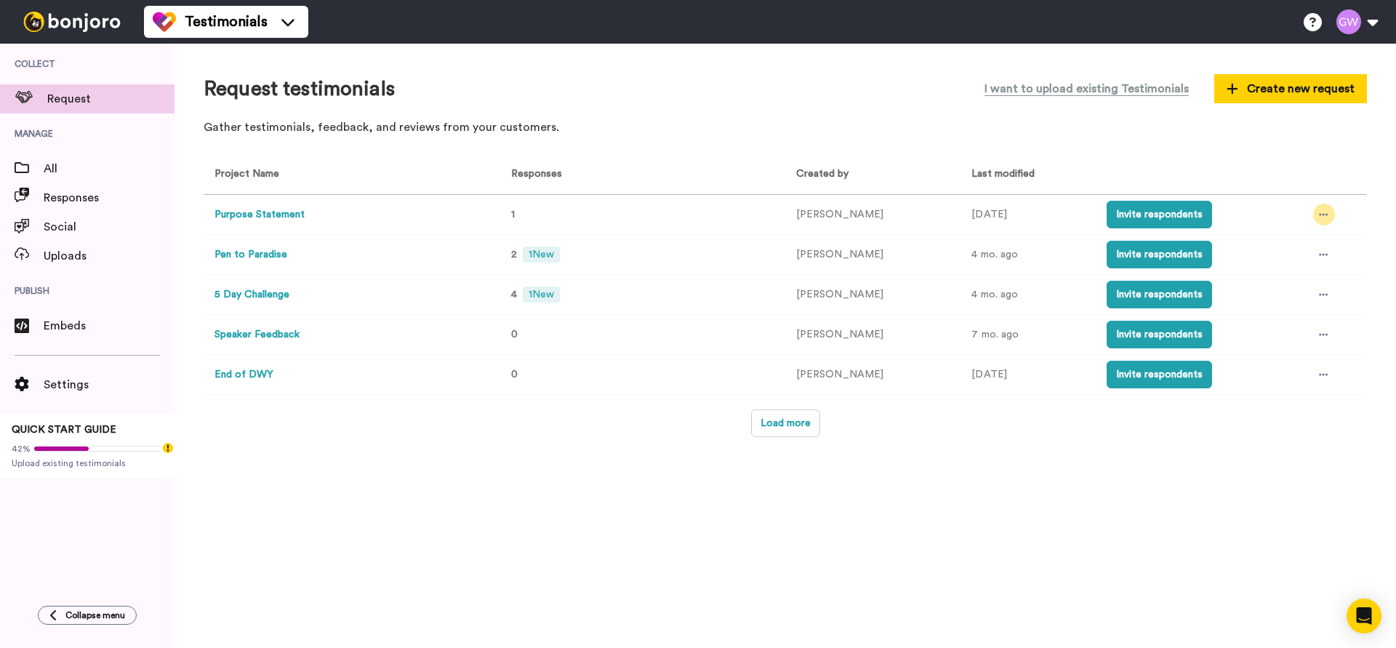
click at [1318, 220] on icon at bounding box center [1322, 214] width 9 height 10
click at [1289, 459] on div "Request testimonials I want to upload existing Testimonials Create new request …" at bounding box center [784, 346] width 1221 height 604
click at [1348, 9] on button at bounding box center [1356, 22] width 55 height 32
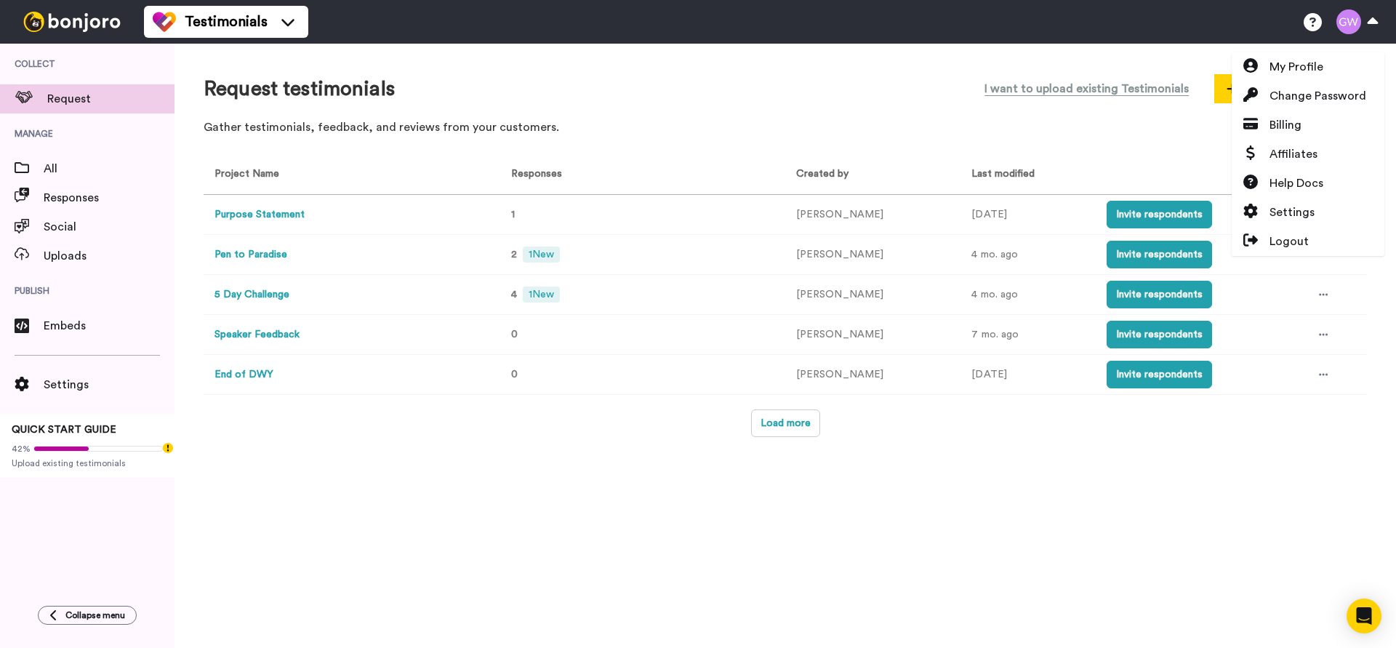
click at [853, 566] on div "Request testimonials I want to upload existing Testimonials Create new request …" at bounding box center [784, 346] width 1221 height 604
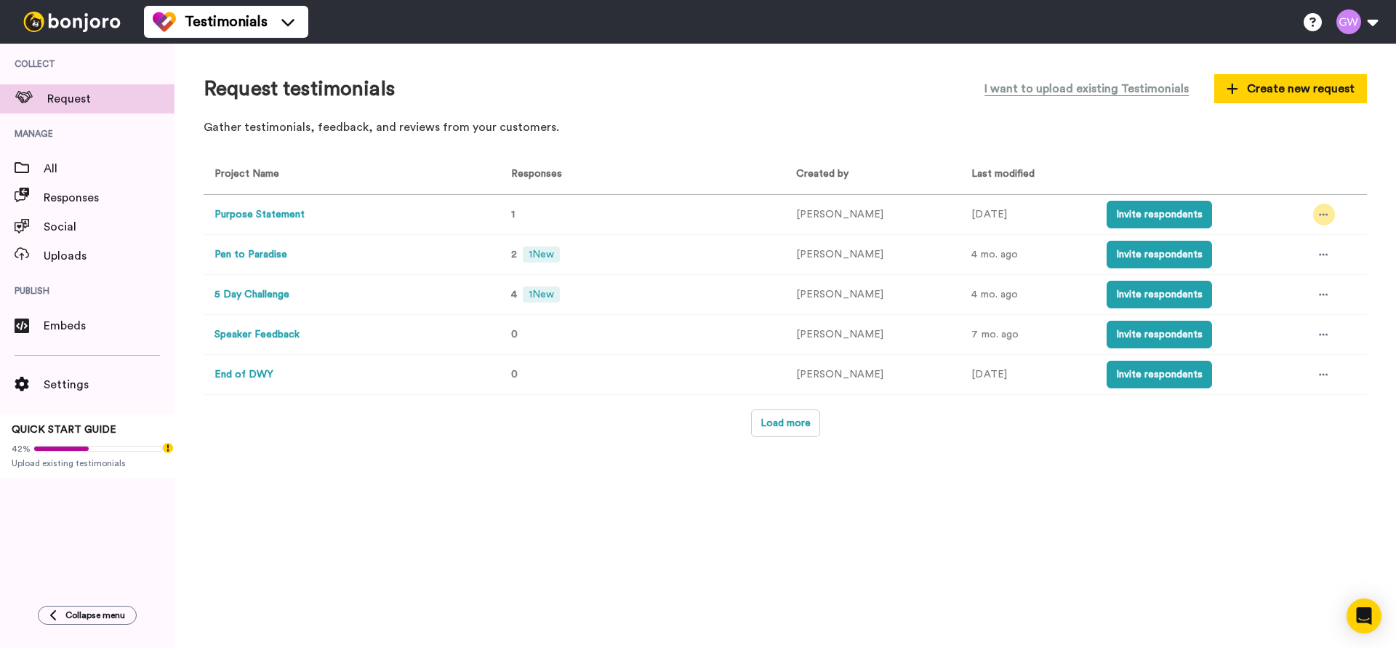
click at [1318, 216] on icon at bounding box center [1322, 214] width 9 height 10
click at [1314, 321] on li "Edit project" at bounding box center [1288, 322] width 123 height 26
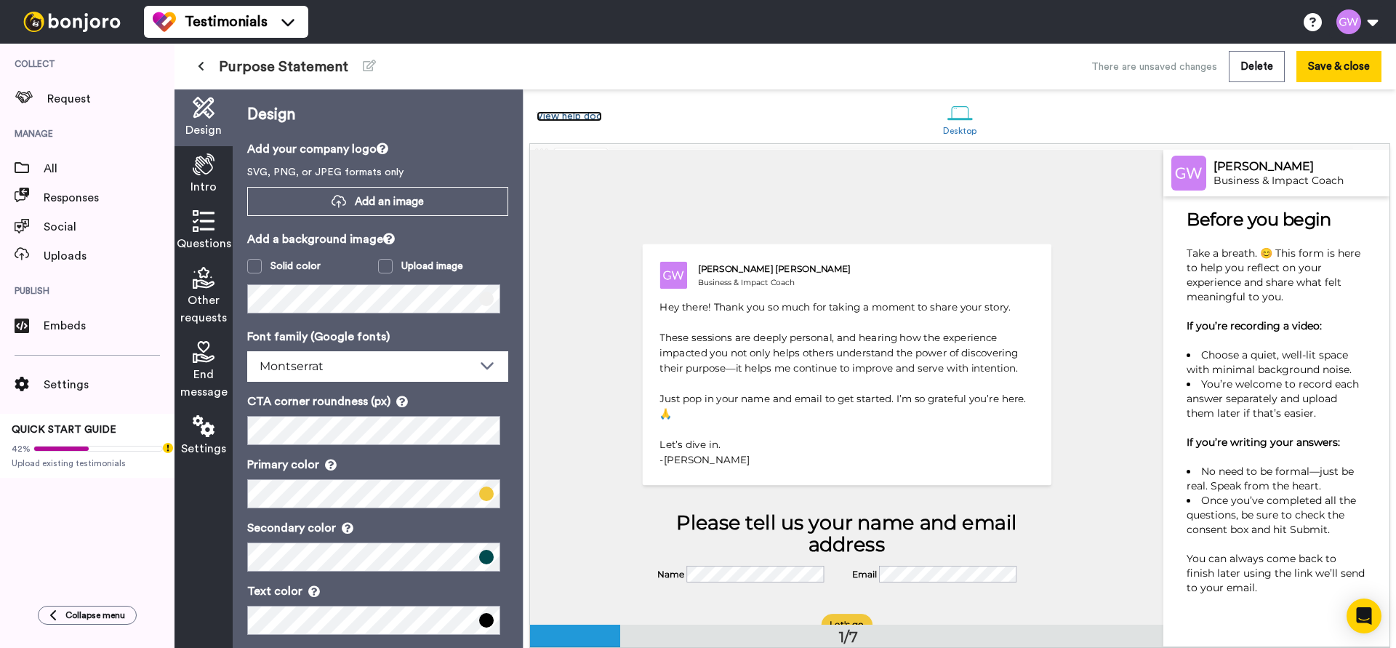
click at [588, 113] on link "View help doc" at bounding box center [568, 116] width 65 height 10
click at [90, 98] on span "Request" at bounding box center [110, 98] width 127 height 17
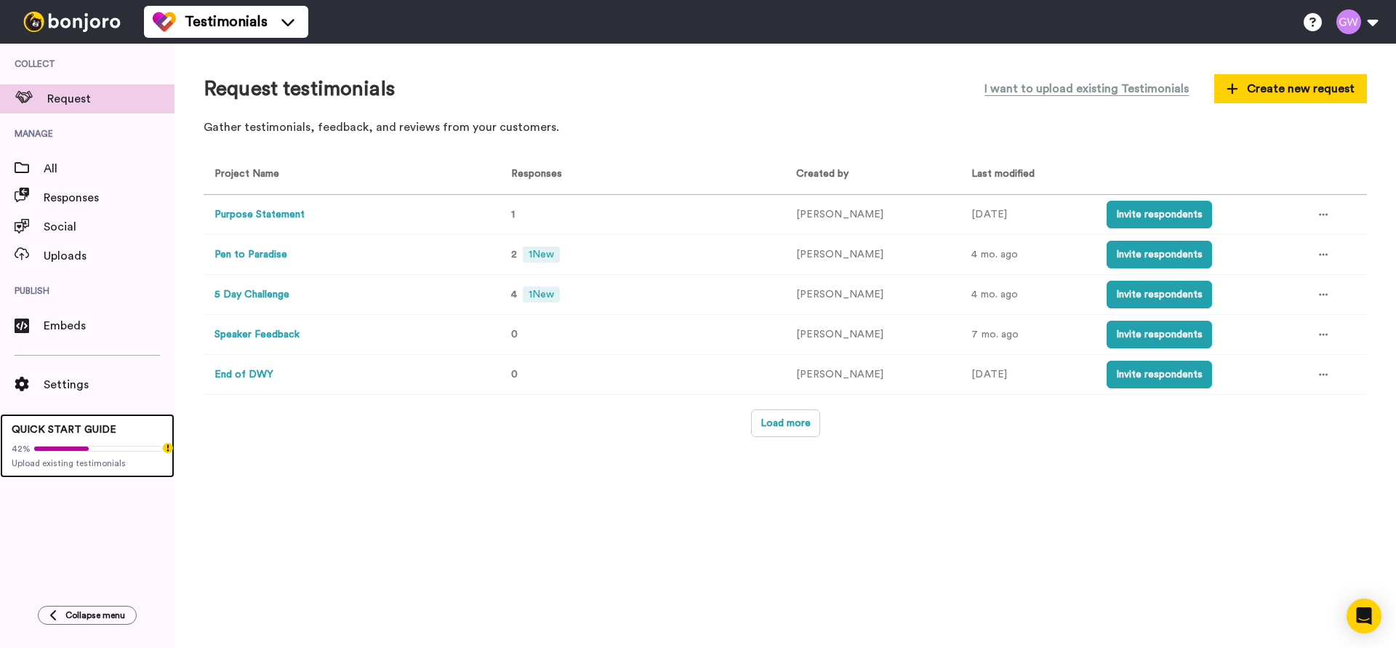
click at [78, 425] on span "QUICK START GUIDE" at bounding box center [64, 429] width 105 height 10
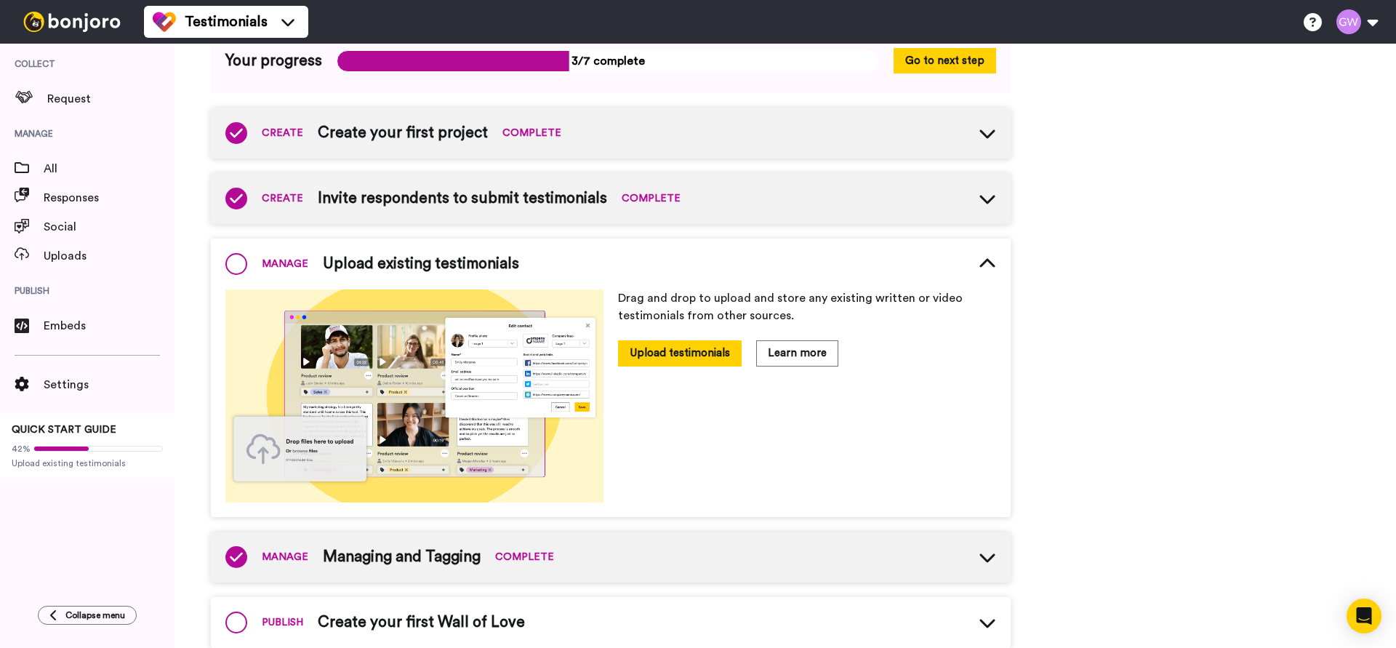
scroll to position [280, 0]
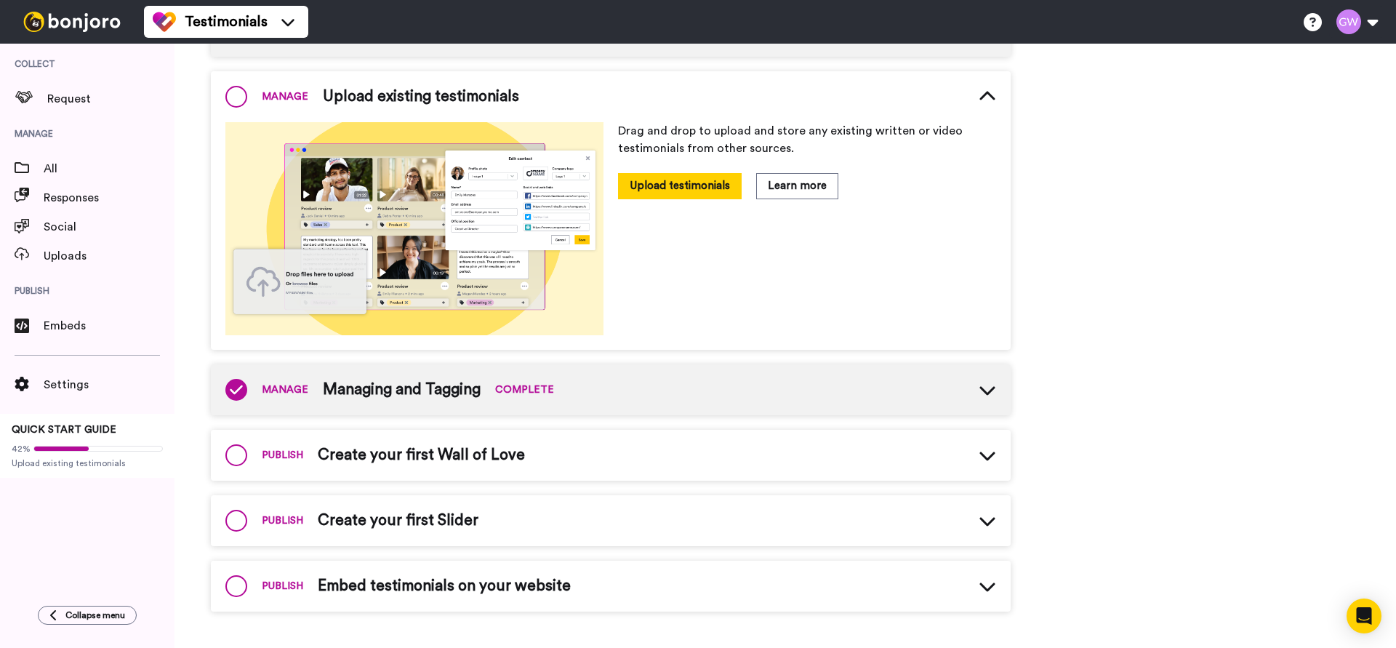
click at [600, 519] on div "PUBLISH Create your first Slider" at bounding box center [611, 520] width 800 height 51
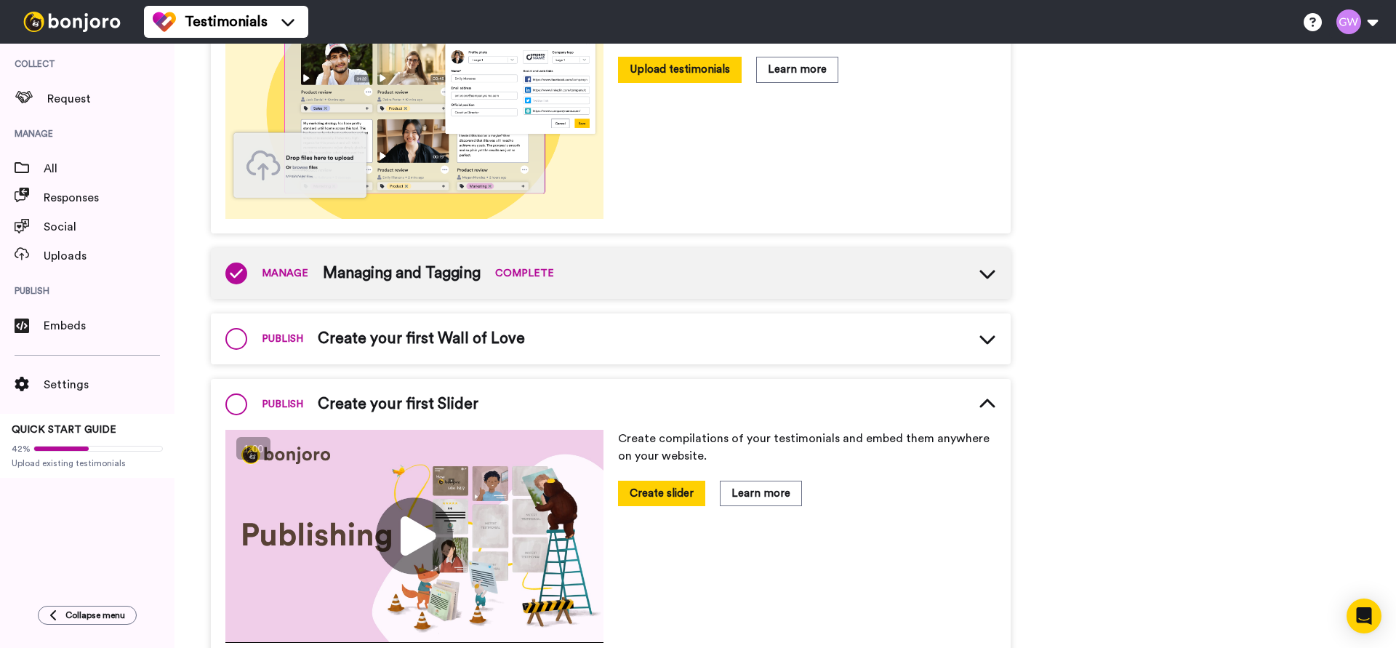
scroll to position [408, 0]
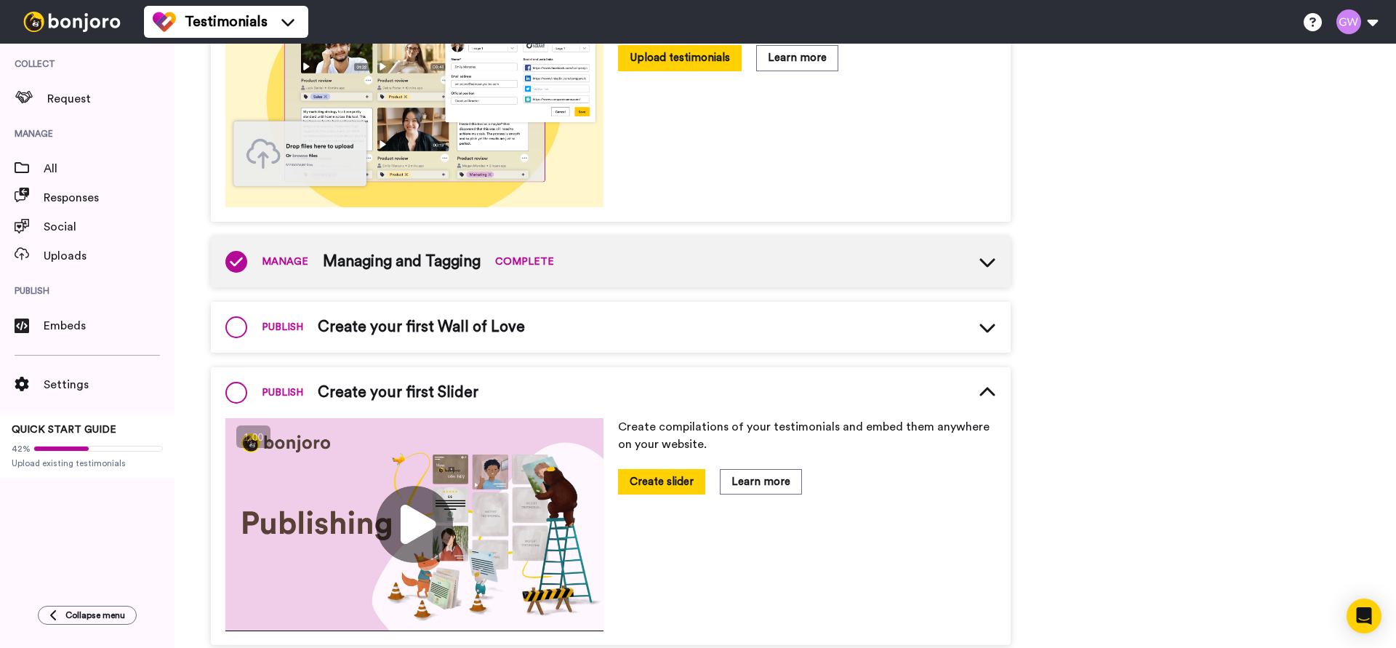
click at [526, 318] on div "PUBLISH Create your first Wall of Love" at bounding box center [611, 327] width 800 height 51
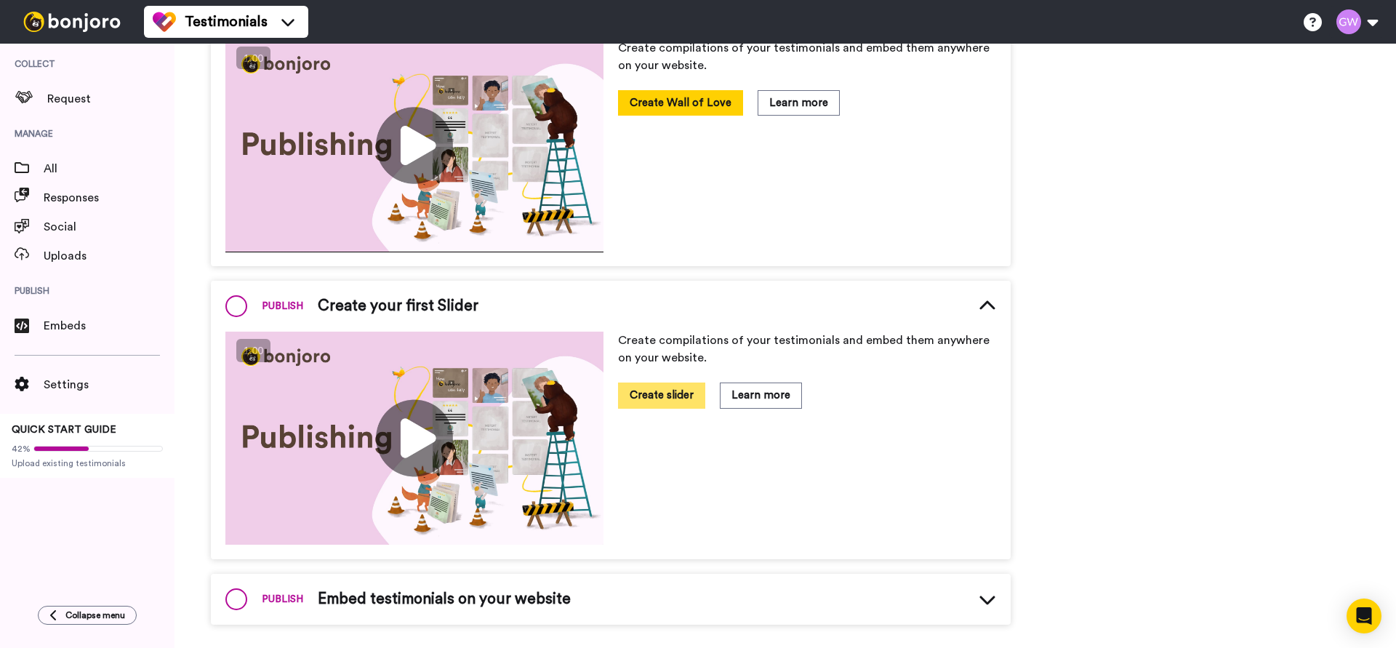
scroll to position [734, 0]
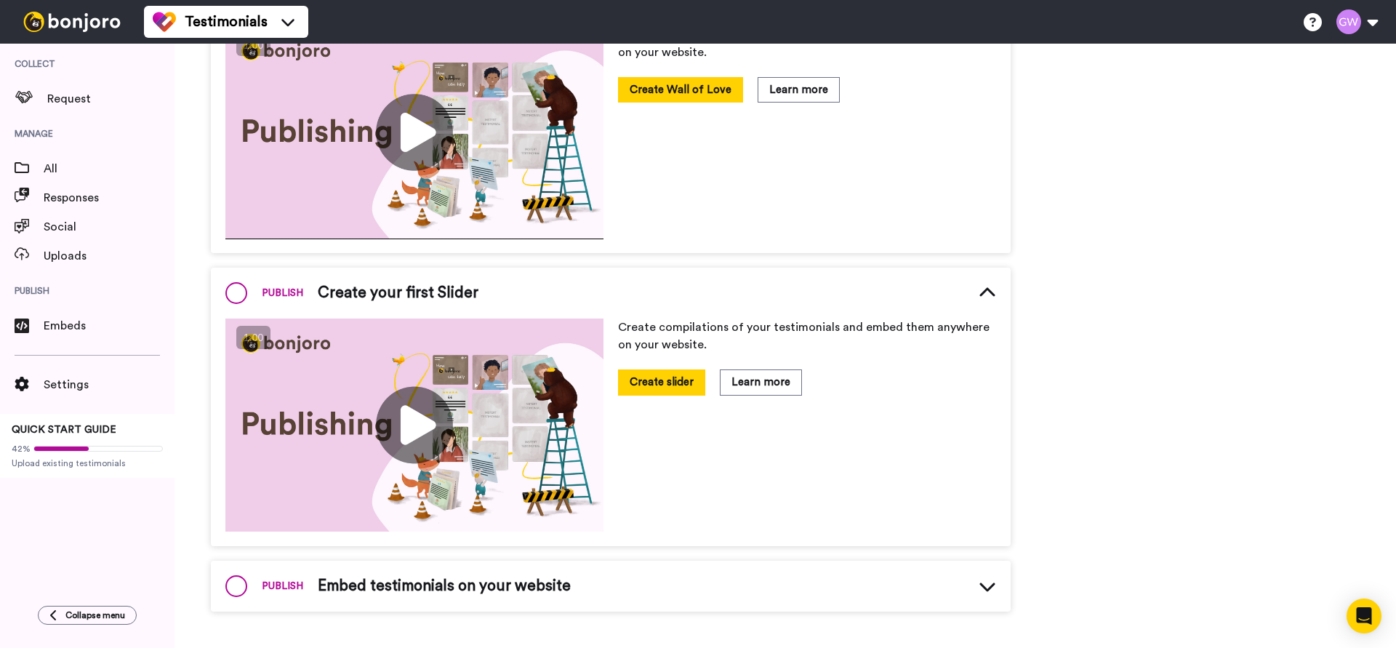
click at [564, 595] on span "Embed testimonials on your website" at bounding box center [444, 586] width 253 height 22
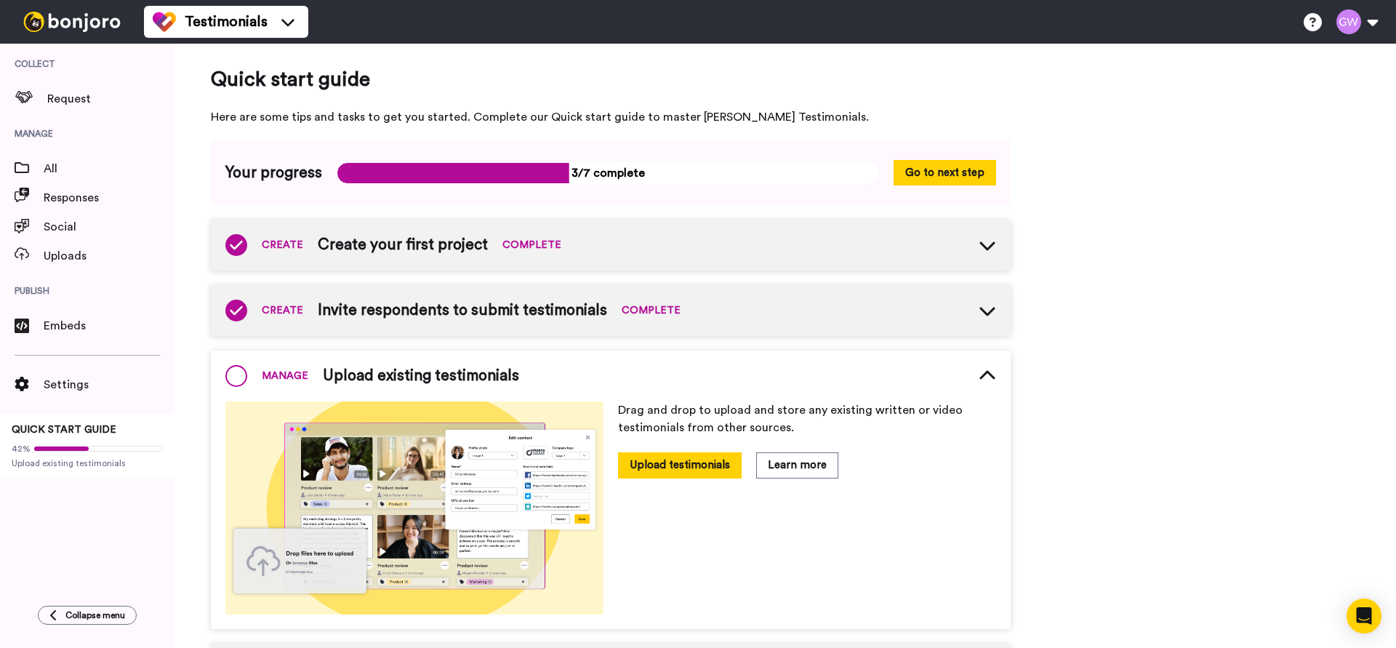
scroll to position [0, 0]
click at [108, 378] on span "Settings" at bounding box center [109, 384] width 131 height 17
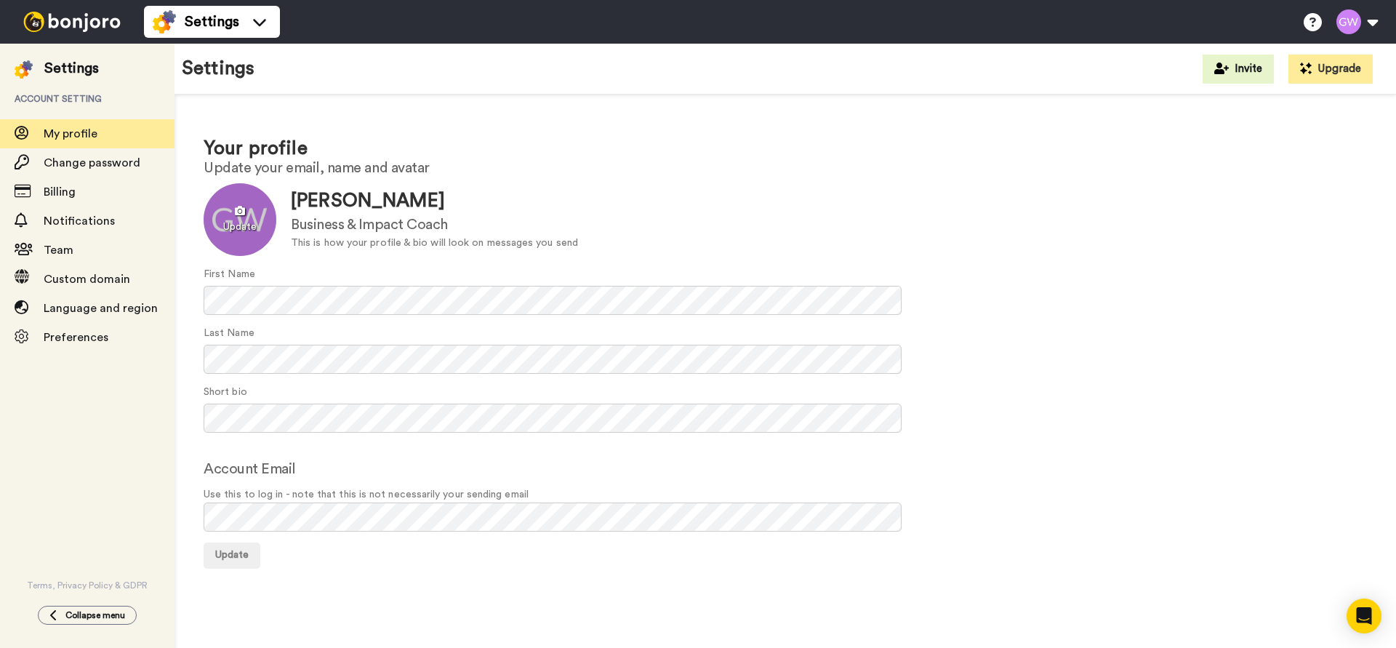
click at [234, 227] on div at bounding box center [240, 219] width 73 height 73
click at [251, 559] on button "Update" at bounding box center [232, 555] width 57 height 26
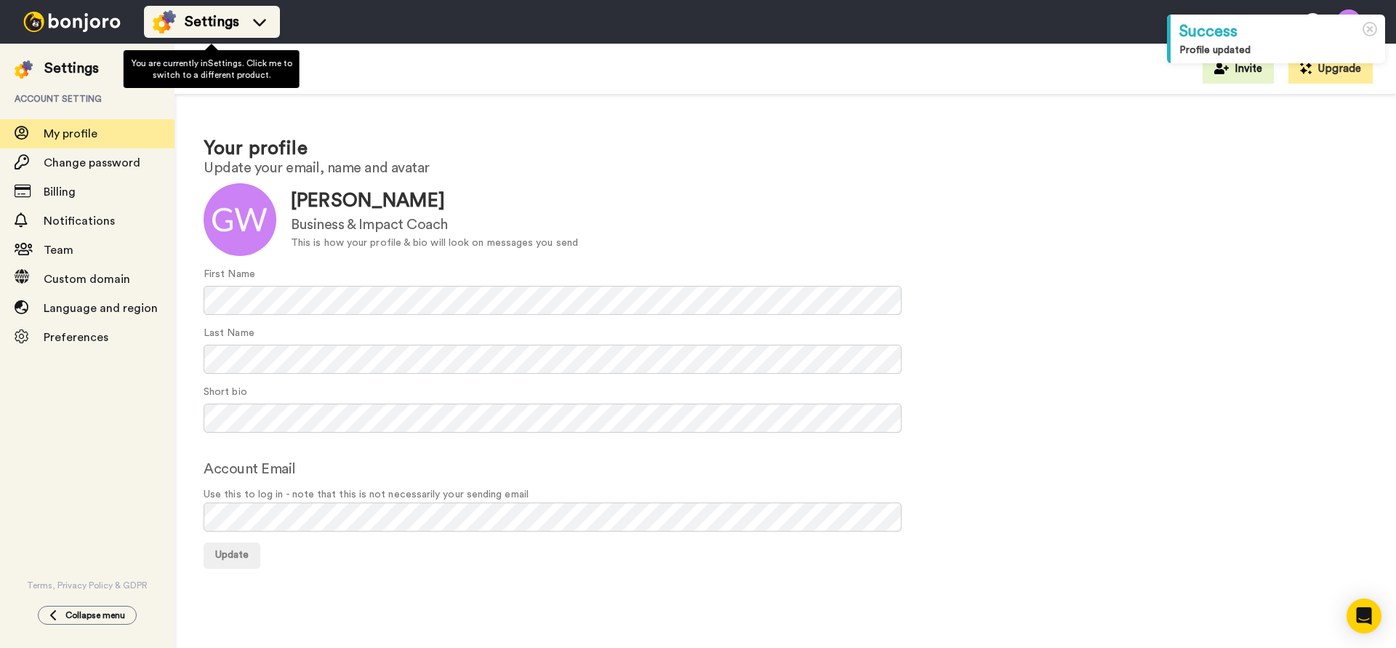
click at [239, 26] on div "Settings" at bounding box center [212, 21] width 118 height 23
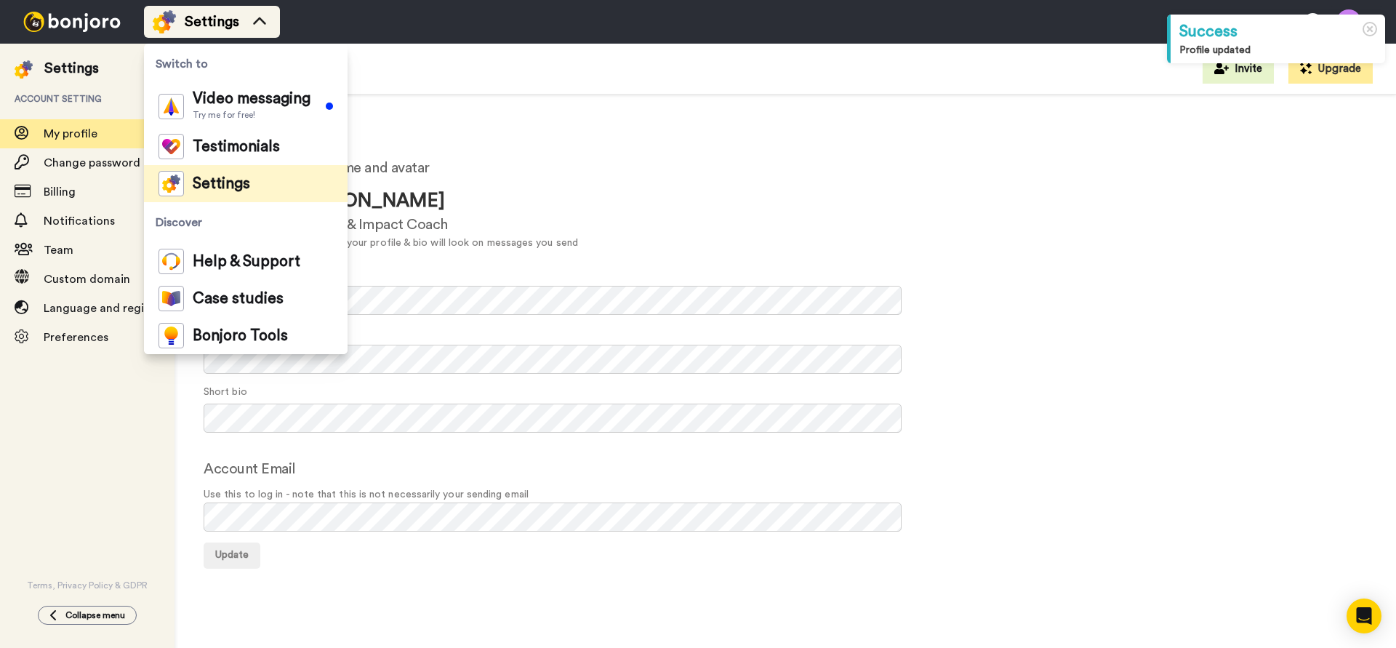
click at [239, 25] on div "Settings" at bounding box center [212, 21] width 118 height 23
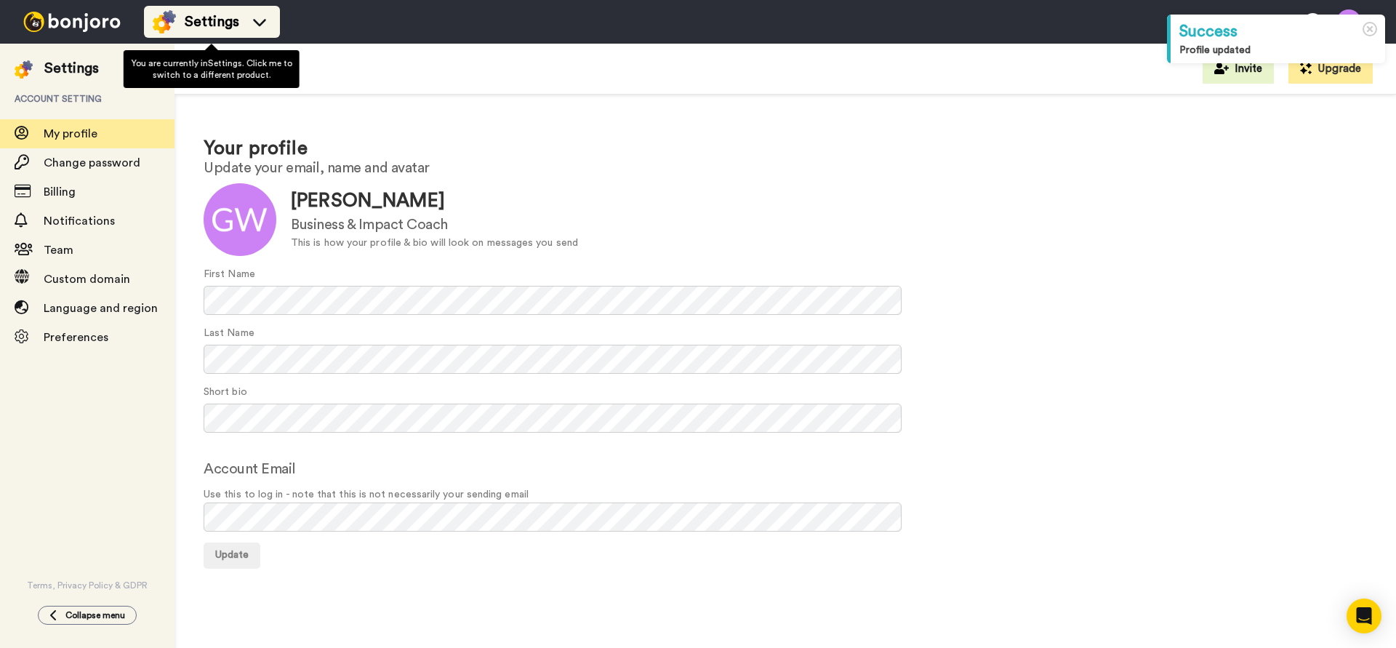
click at [242, 25] on div "Settings" at bounding box center [212, 21] width 118 height 23
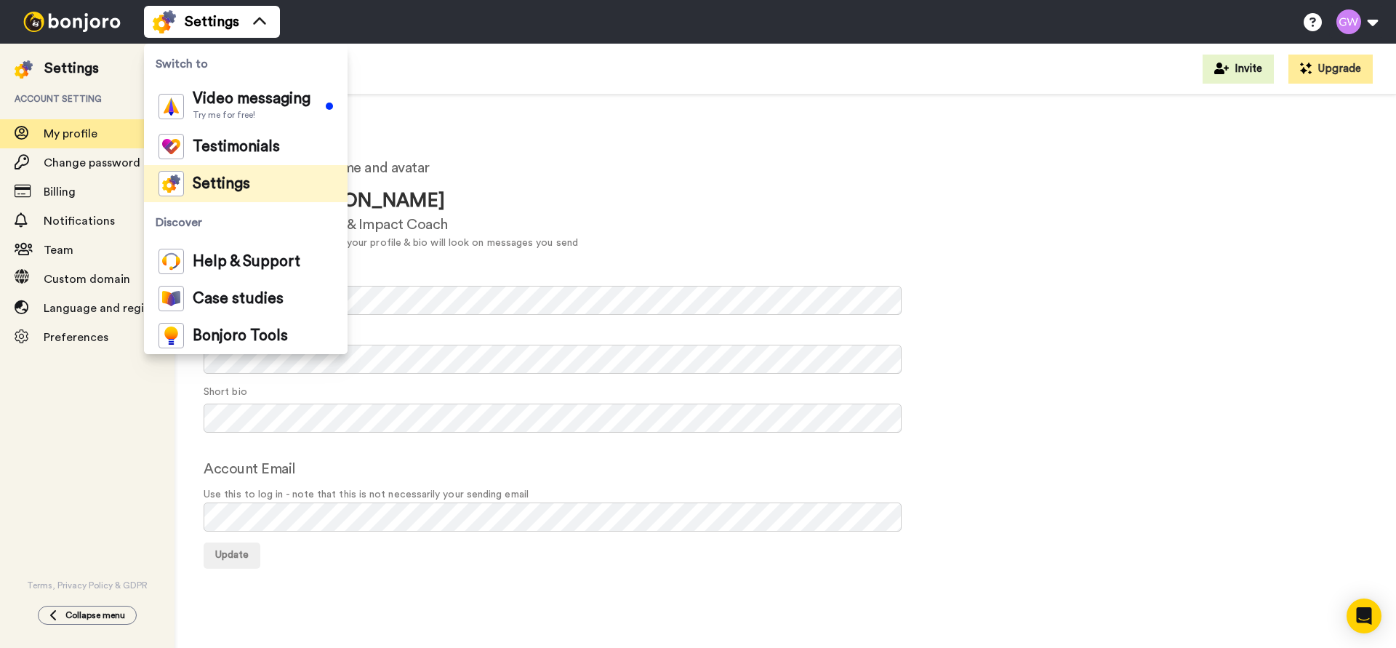
click at [713, 175] on h2 "Update your email, name and avatar" at bounding box center [785, 168] width 1163 height 16
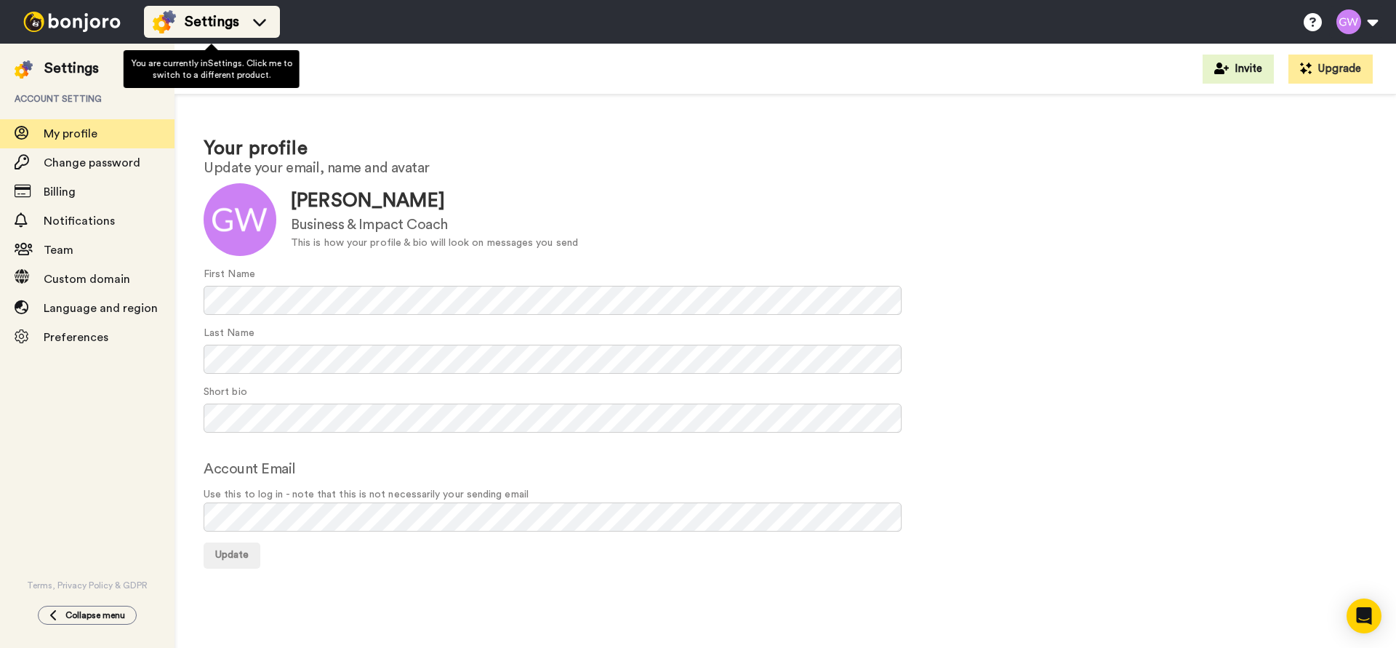
click at [230, 37] on li "Settings" at bounding box center [212, 22] width 136 height 32
